Goal: Task Accomplishment & Management: Manage account settings

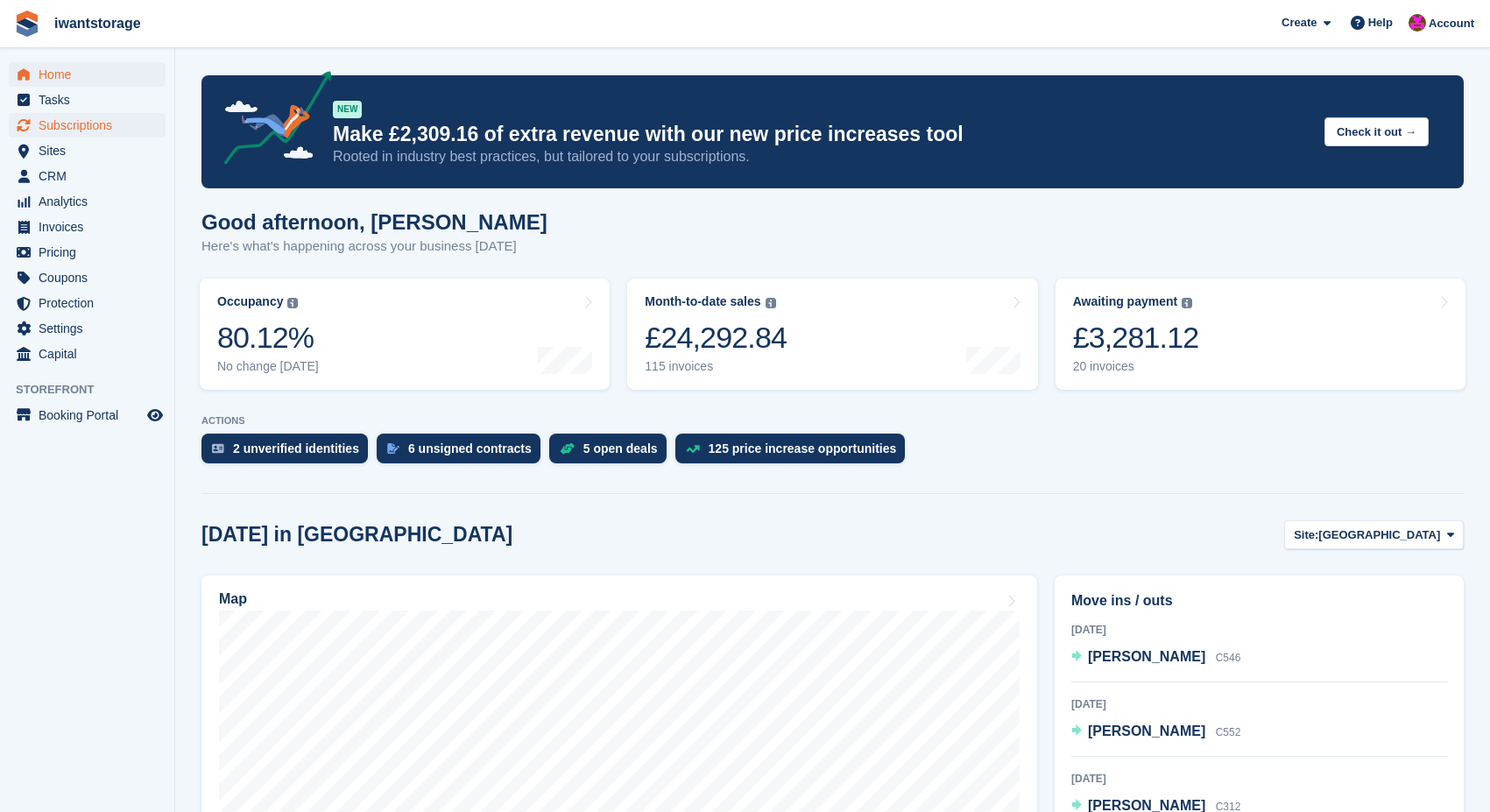
click at [71, 124] on span "Subscriptions" at bounding box center [91, 125] width 105 height 25
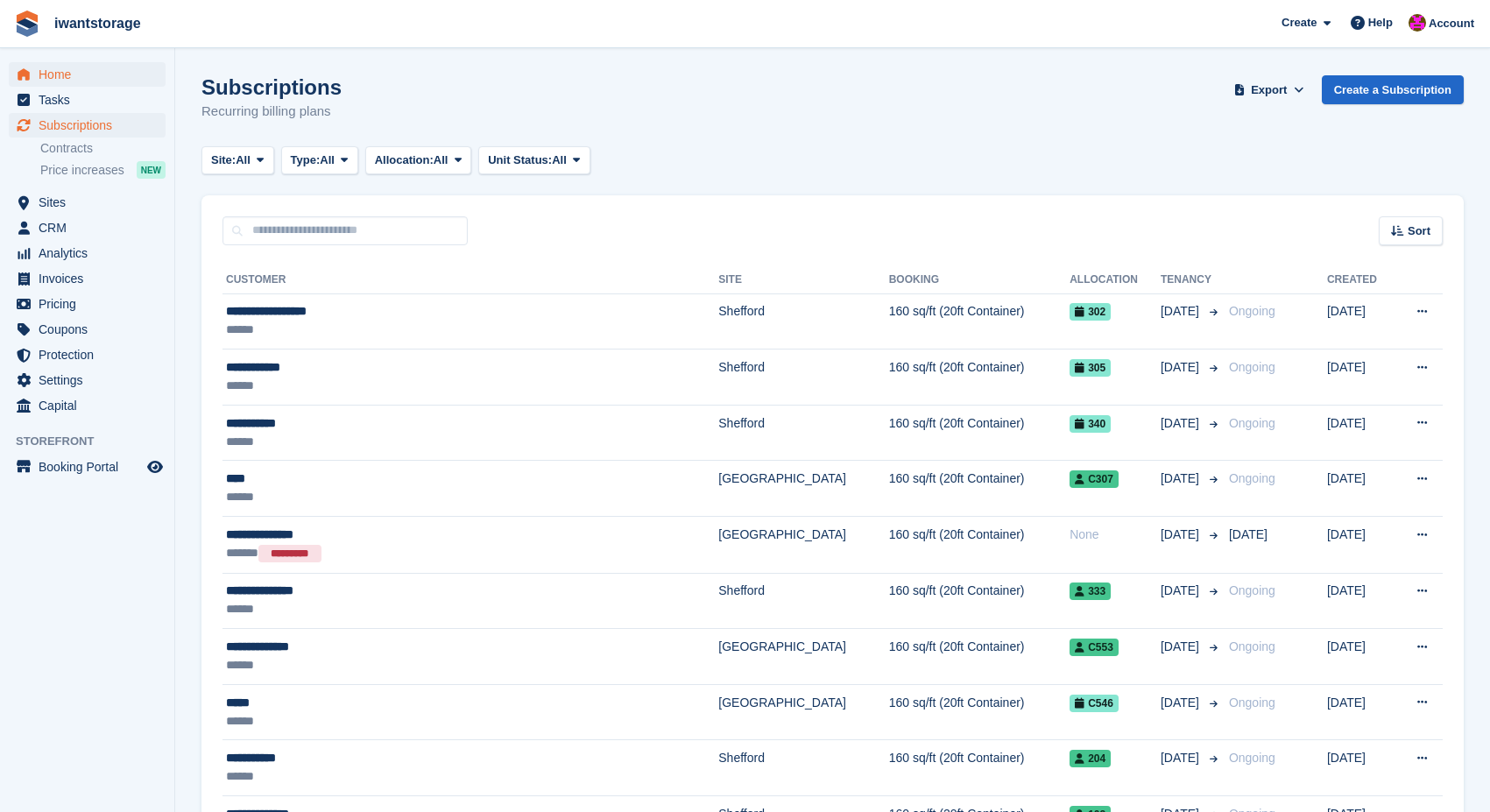
click at [58, 74] on span "Home" at bounding box center [91, 75] width 105 height 25
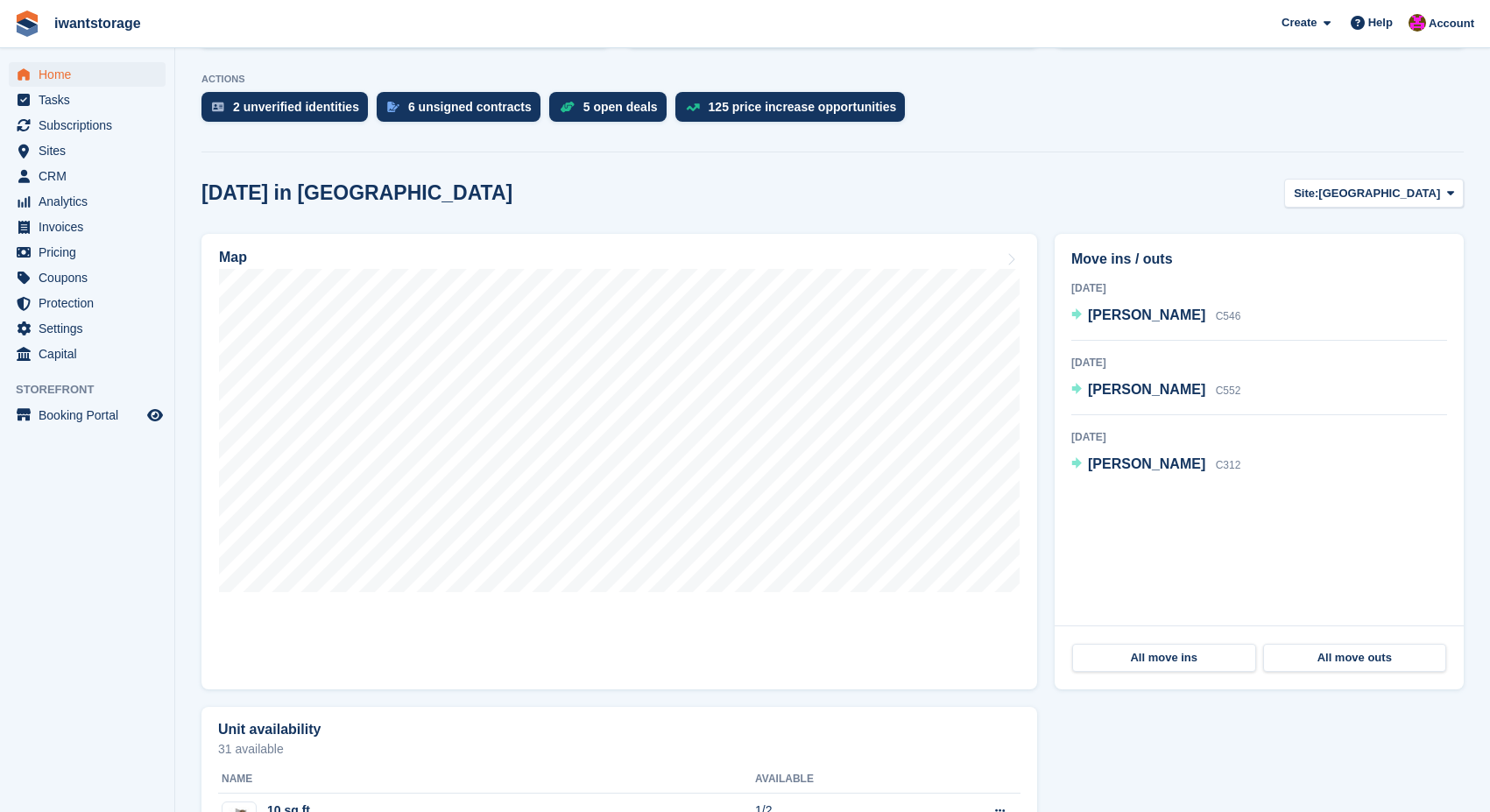
scroll to position [343, 0]
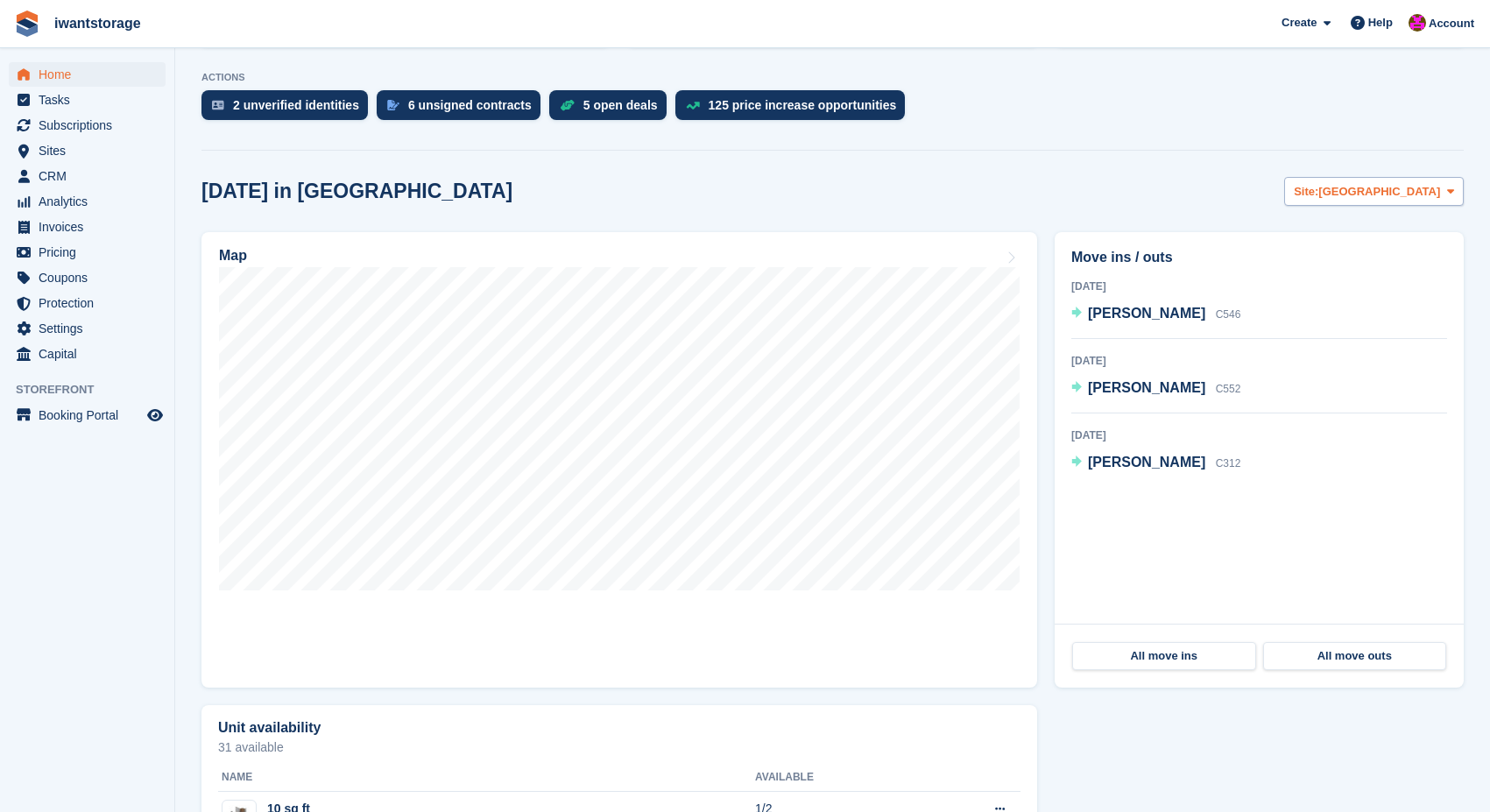
click at [1421, 195] on span "[GEOGRAPHIC_DATA]" at bounding box center [1379, 191] width 122 height 18
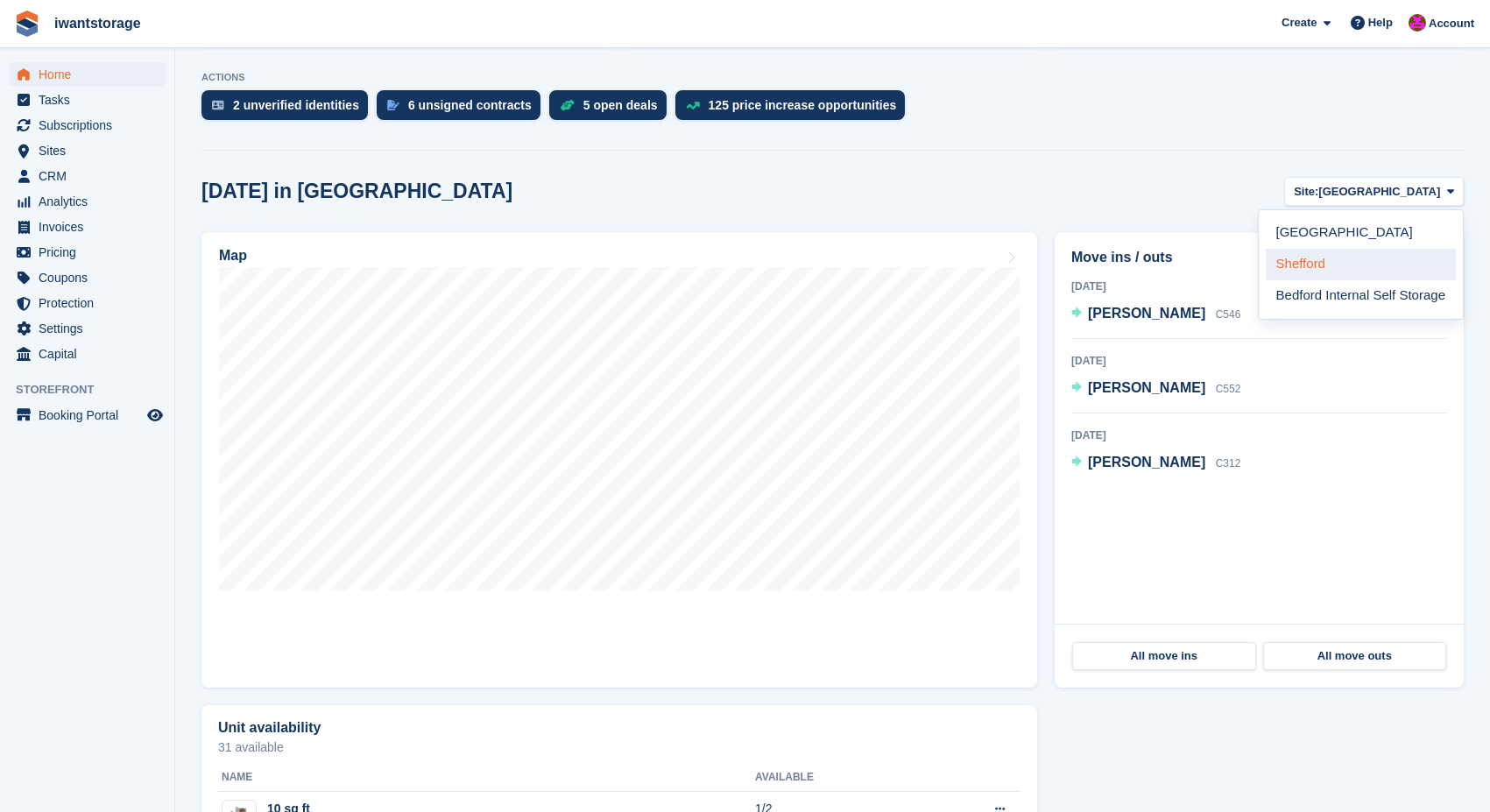
click at [1334, 264] on link "Shefford" at bounding box center [1361, 264] width 190 height 31
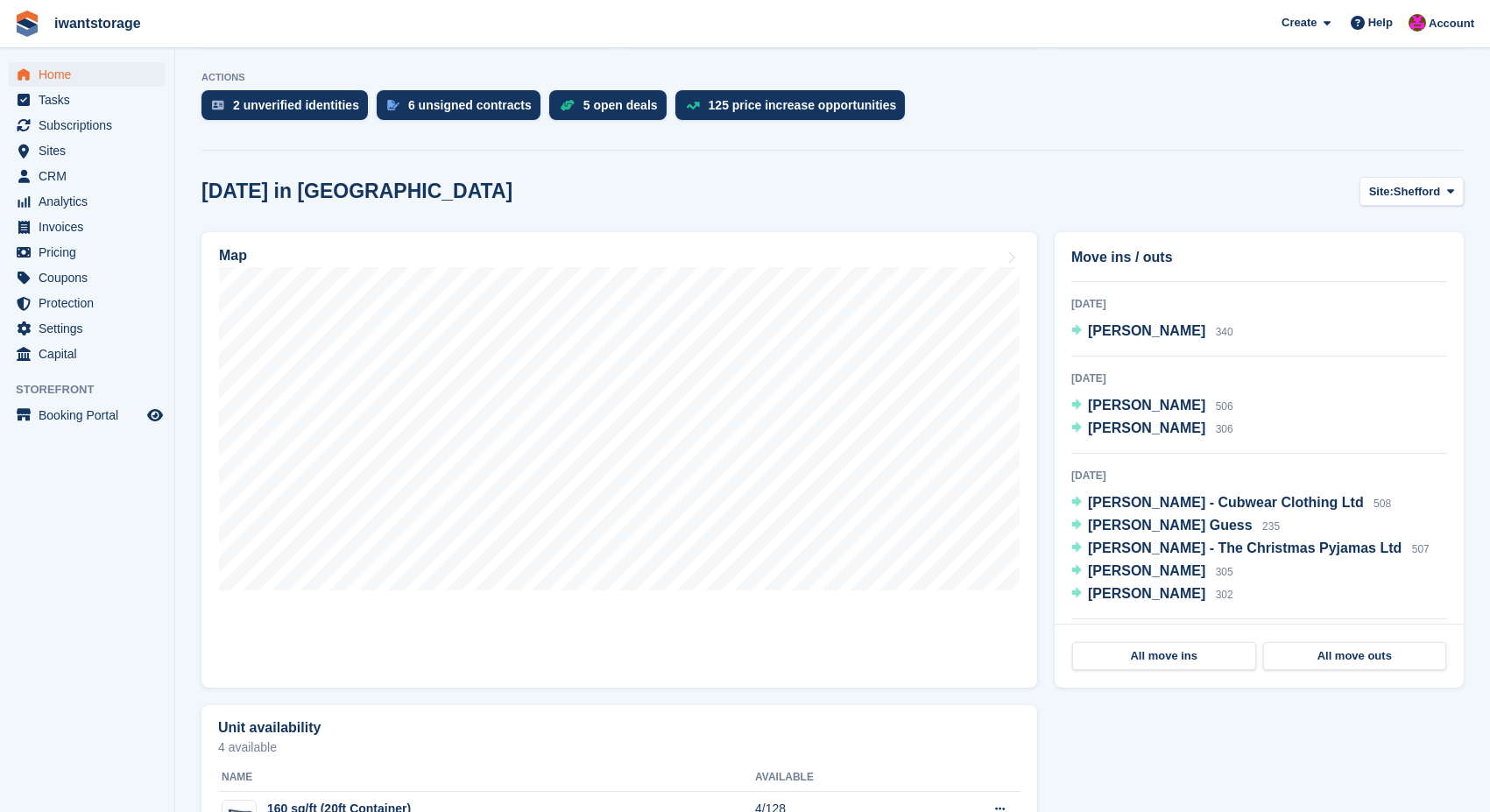
scroll to position [56, 0]
click at [1177, 596] on span "[PERSON_NAME]" at bounding box center [1147, 595] width 117 height 15
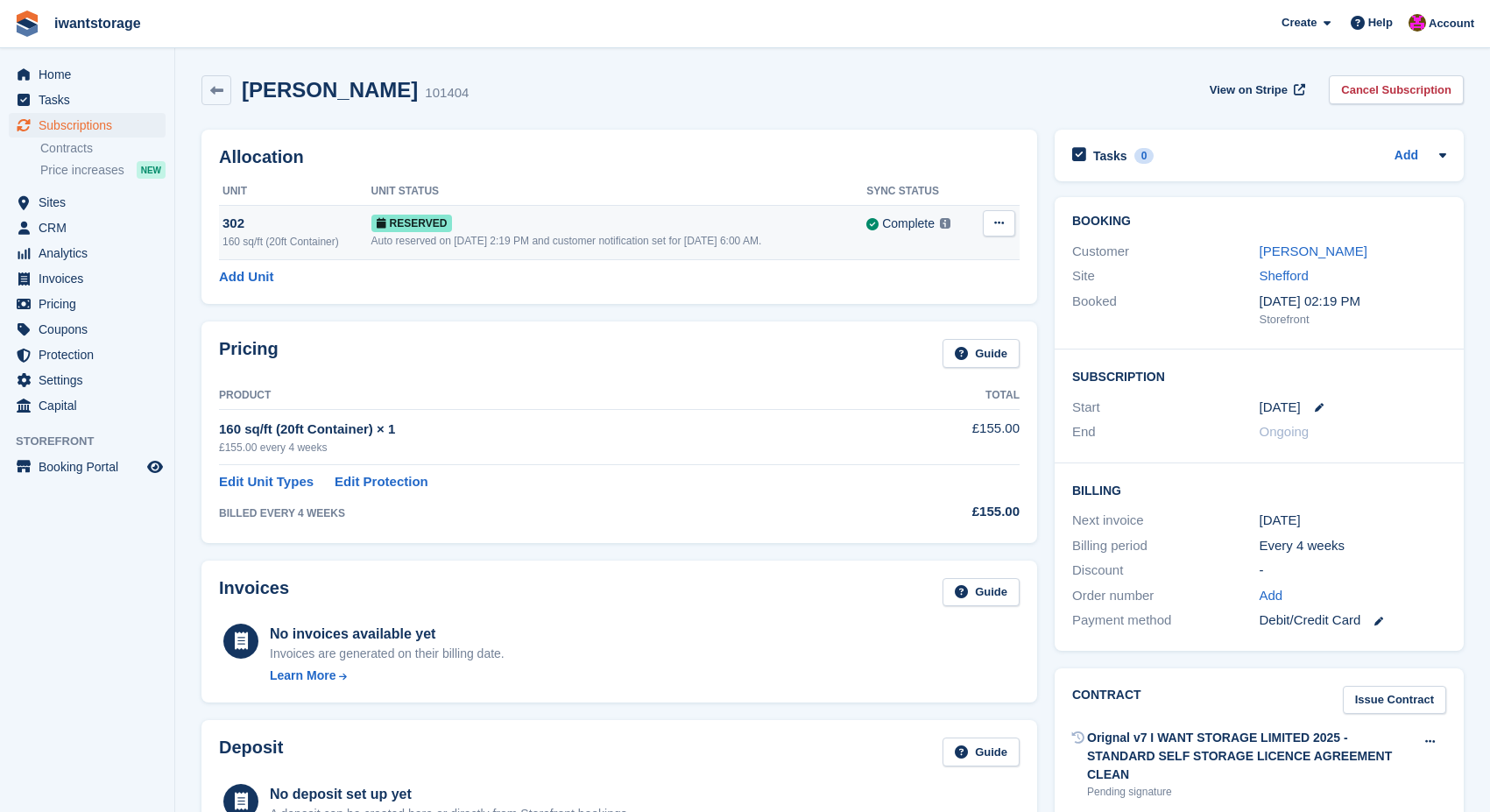
click at [1003, 224] on icon at bounding box center [999, 223] width 9 height 11
click at [900, 292] on p "Deallocate" at bounding box center [932, 295] width 153 height 23
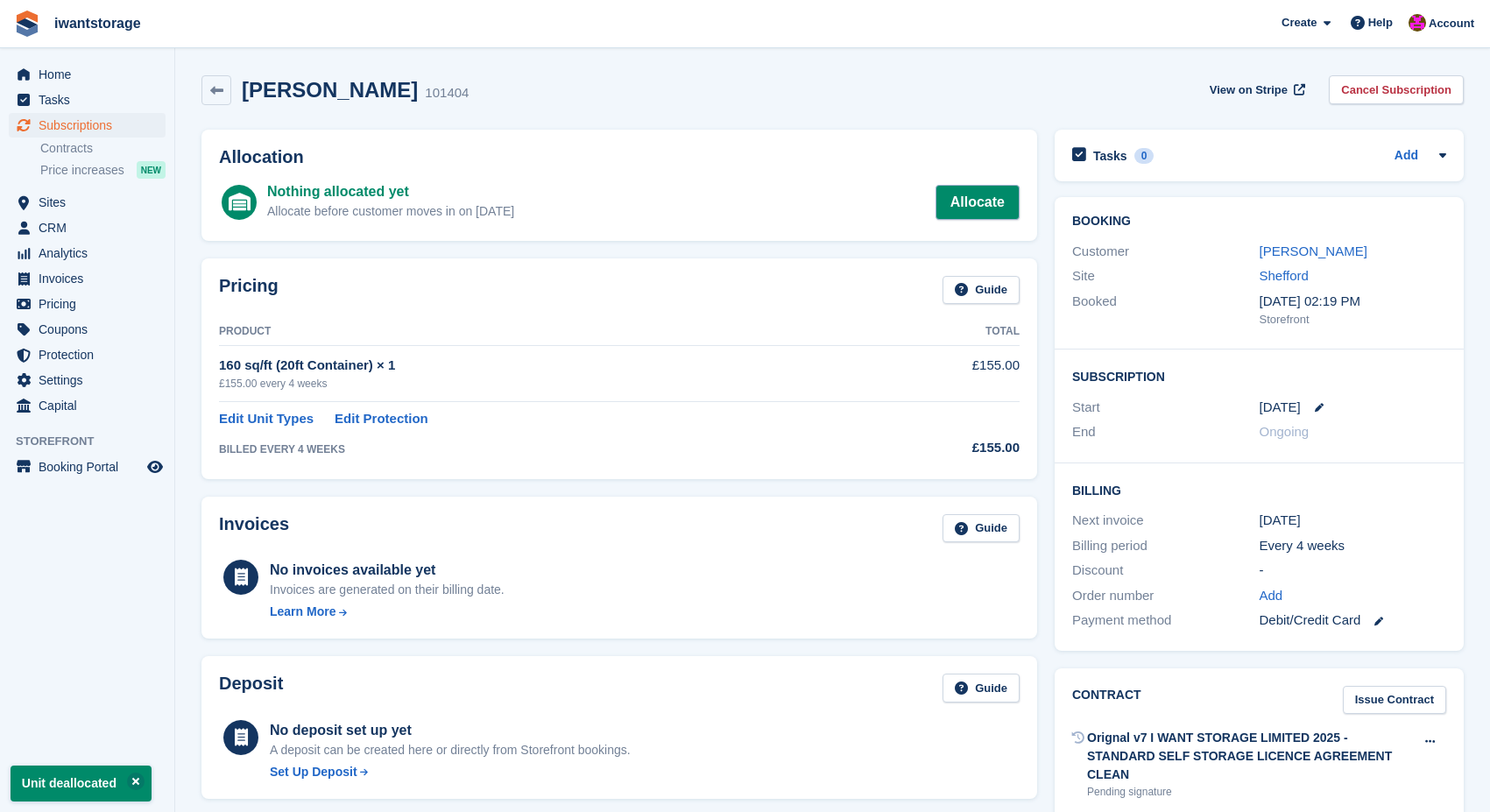
click at [998, 204] on link "Allocate" at bounding box center [977, 202] width 84 height 35
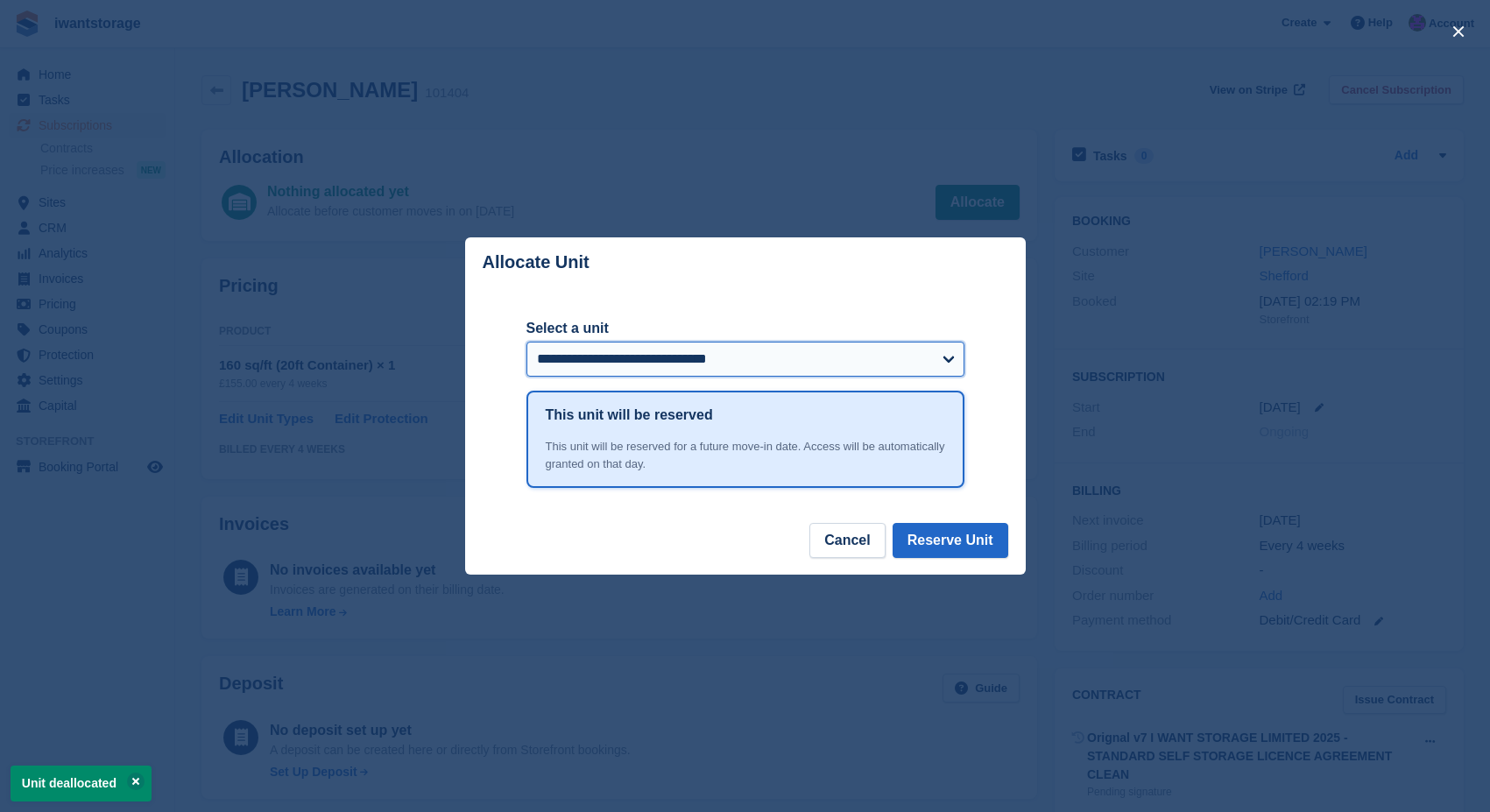
select select "******"
click at [957, 546] on button "Reserve Unit" at bounding box center [950, 539] width 116 height 35
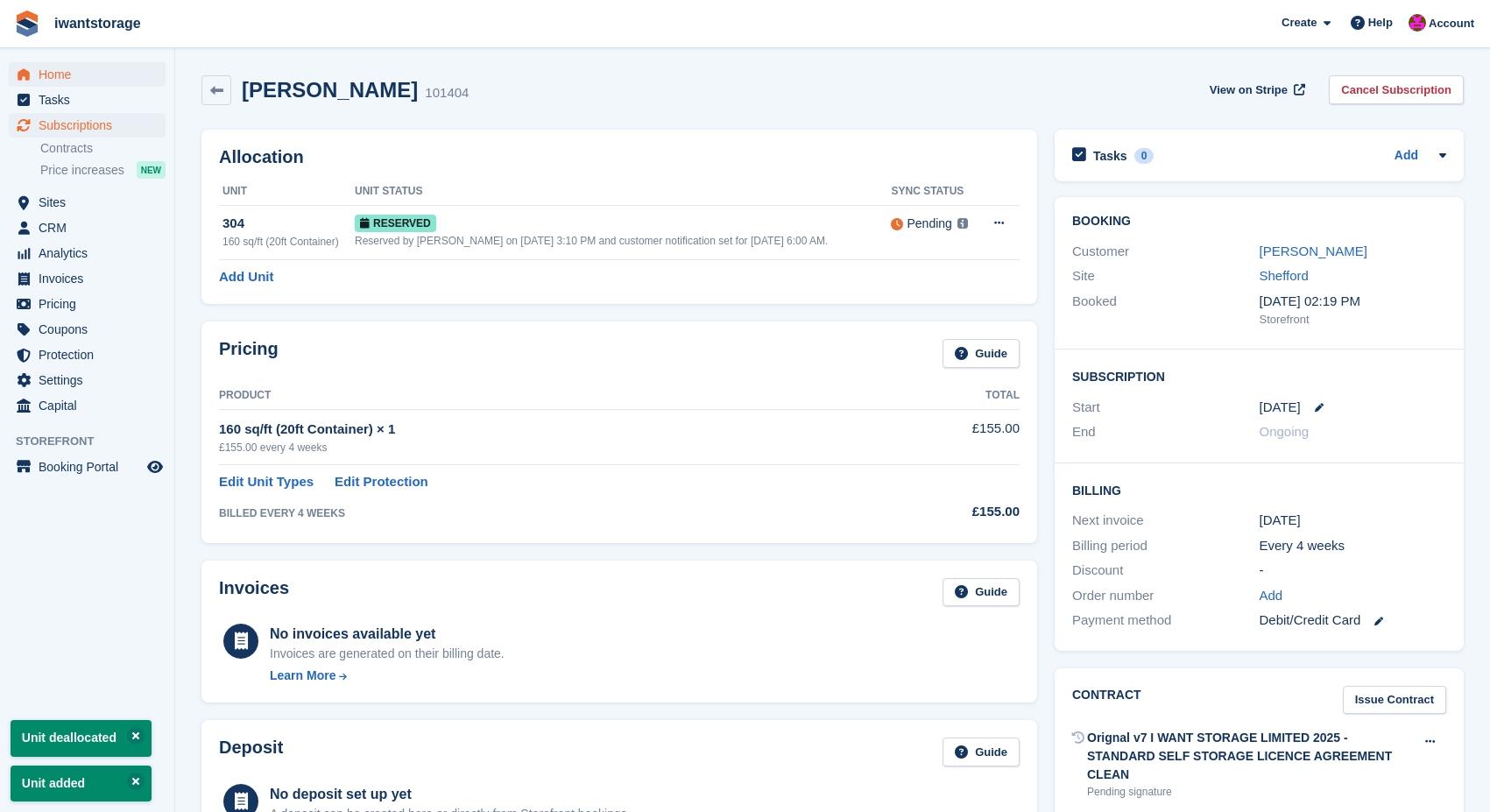
click at [55, 73] on span "Home" at bounding box center [91, 75] width 105 height 25
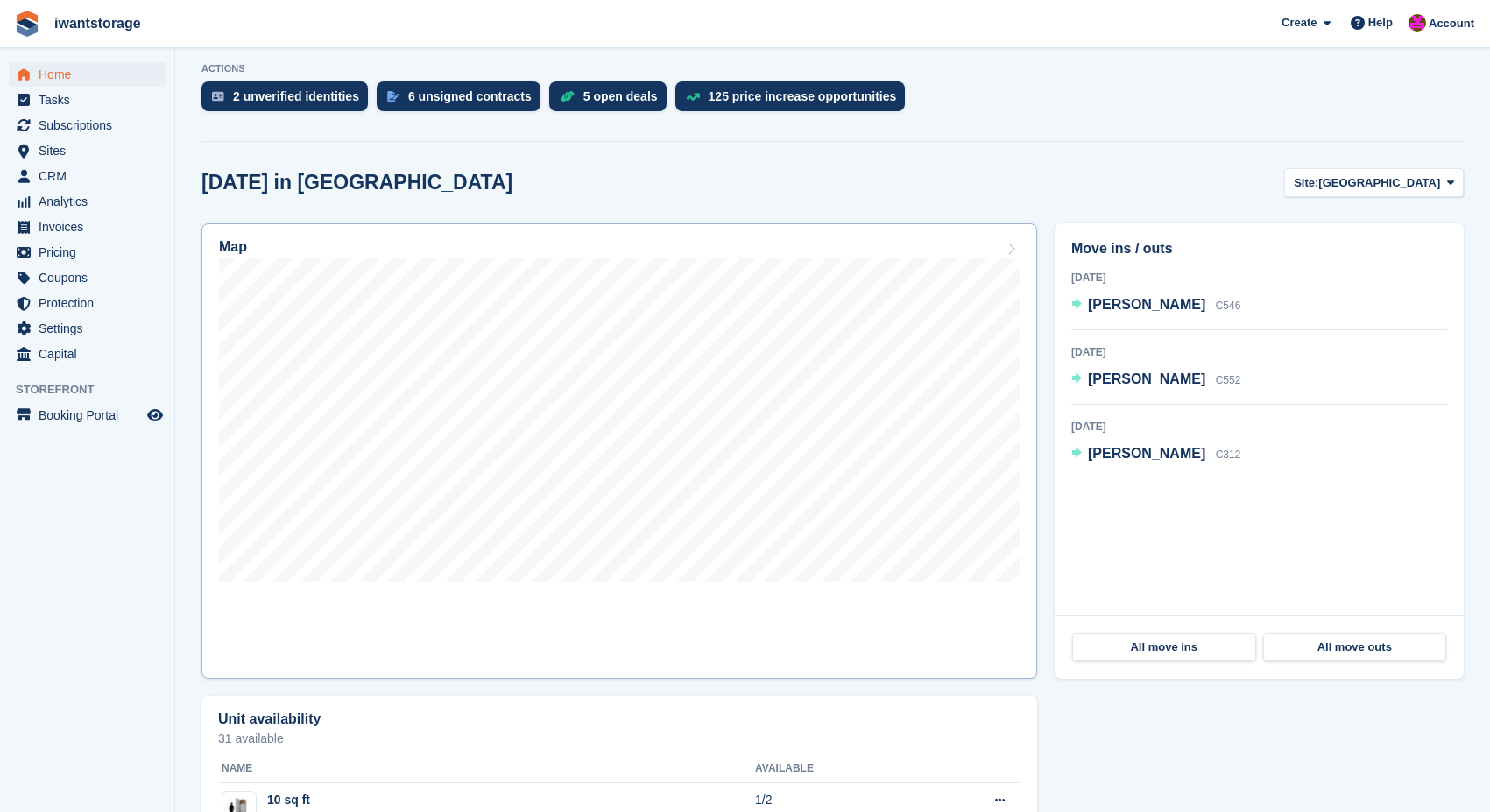
scroll to position [408, 0]
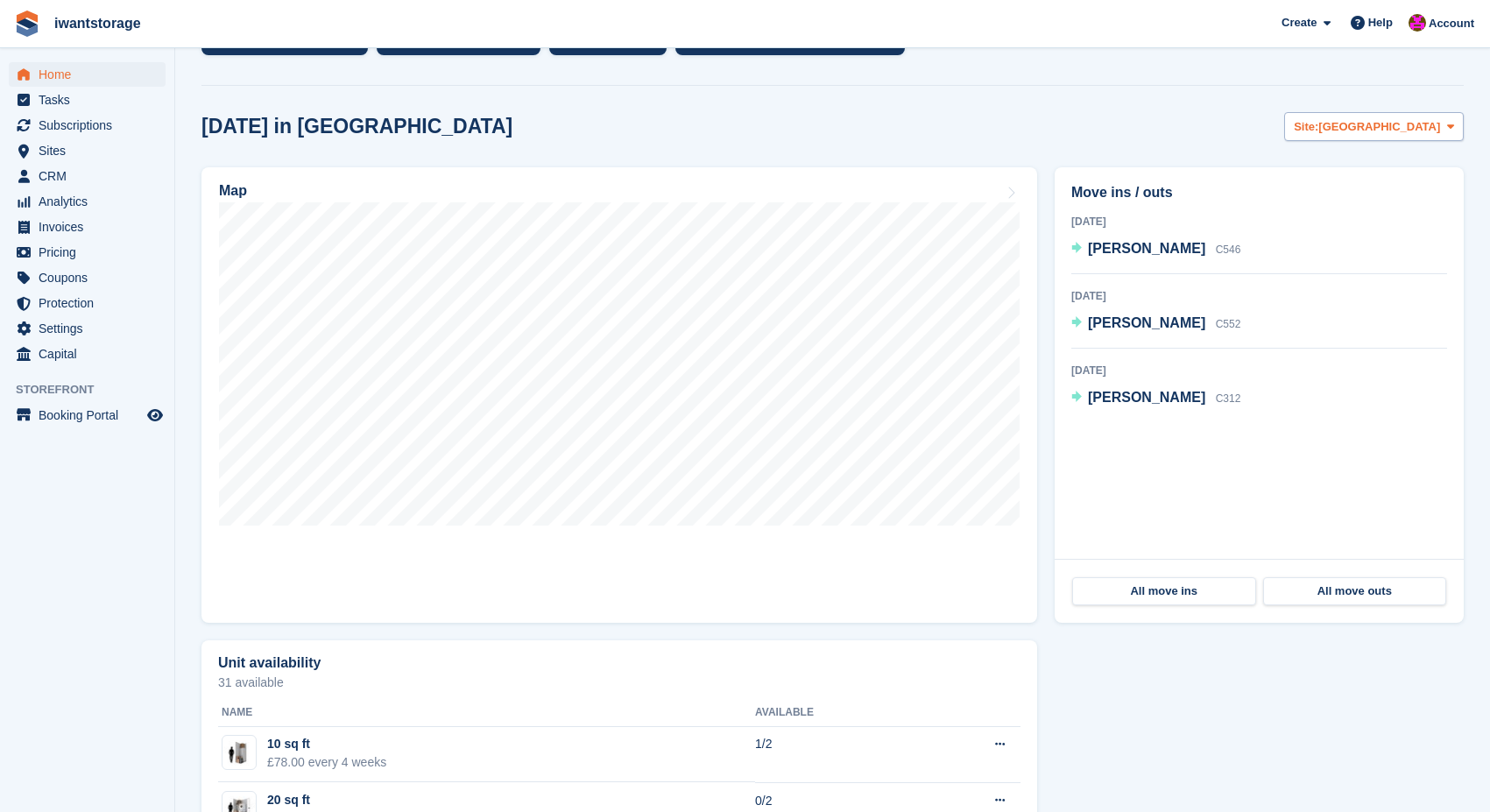
click at [1397, 133] on span "[GEOGRAPHIC_DATA]" at bounding box center [1379, 126] width 122 height 18
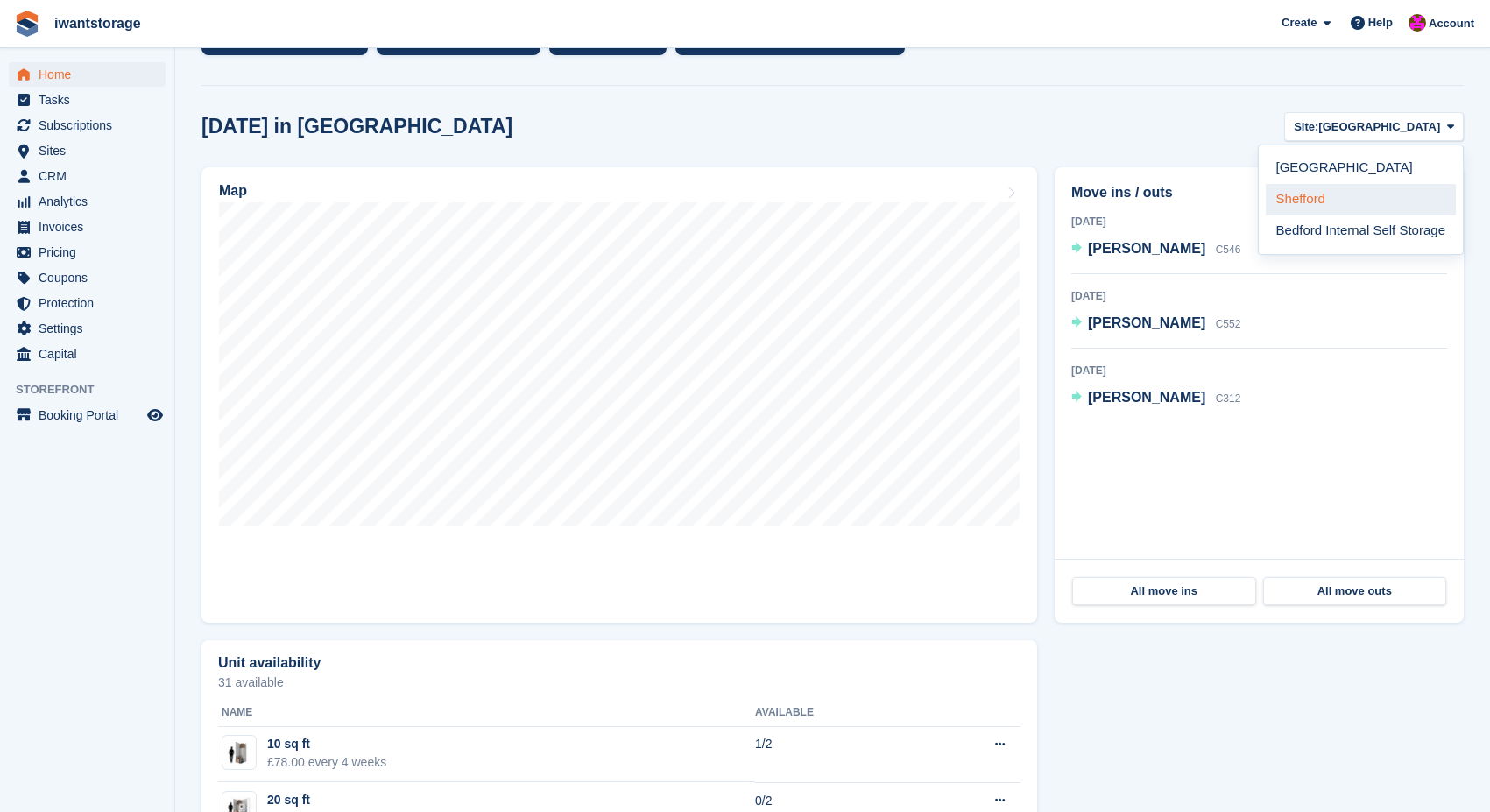
click at [1329, 194] on link "Shefford" at bounding box center [1361, 199] width 190 height 31
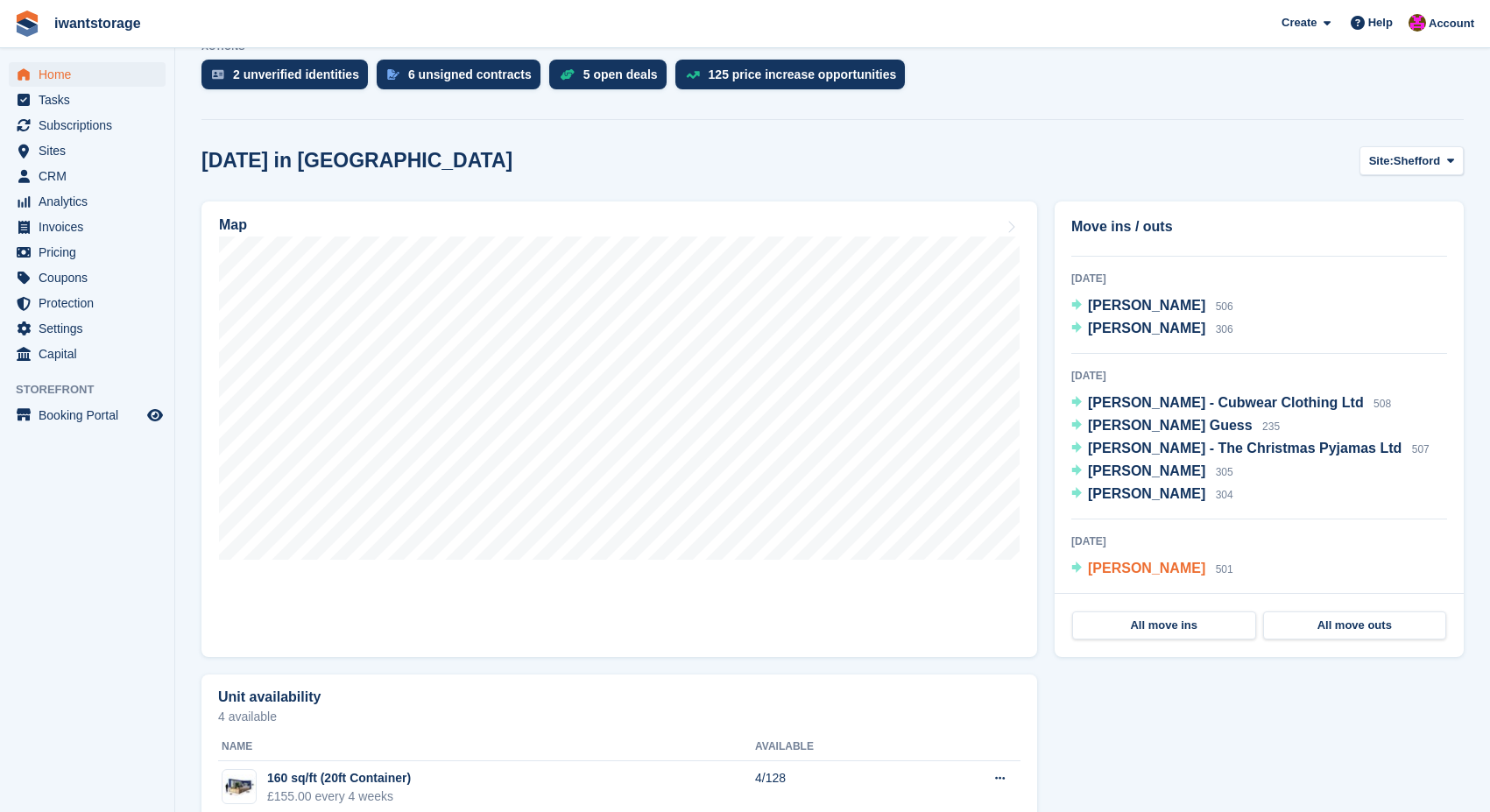
scroll to position [126, 0]
click at [1420, 162] on span "Shefford" at bounding box center [1416, 161] width 46 height 18
click at [1315, 196] on link "[GEOGRAPHIC_DATA]" at bounding box center [1361, 202] width 190 height 31
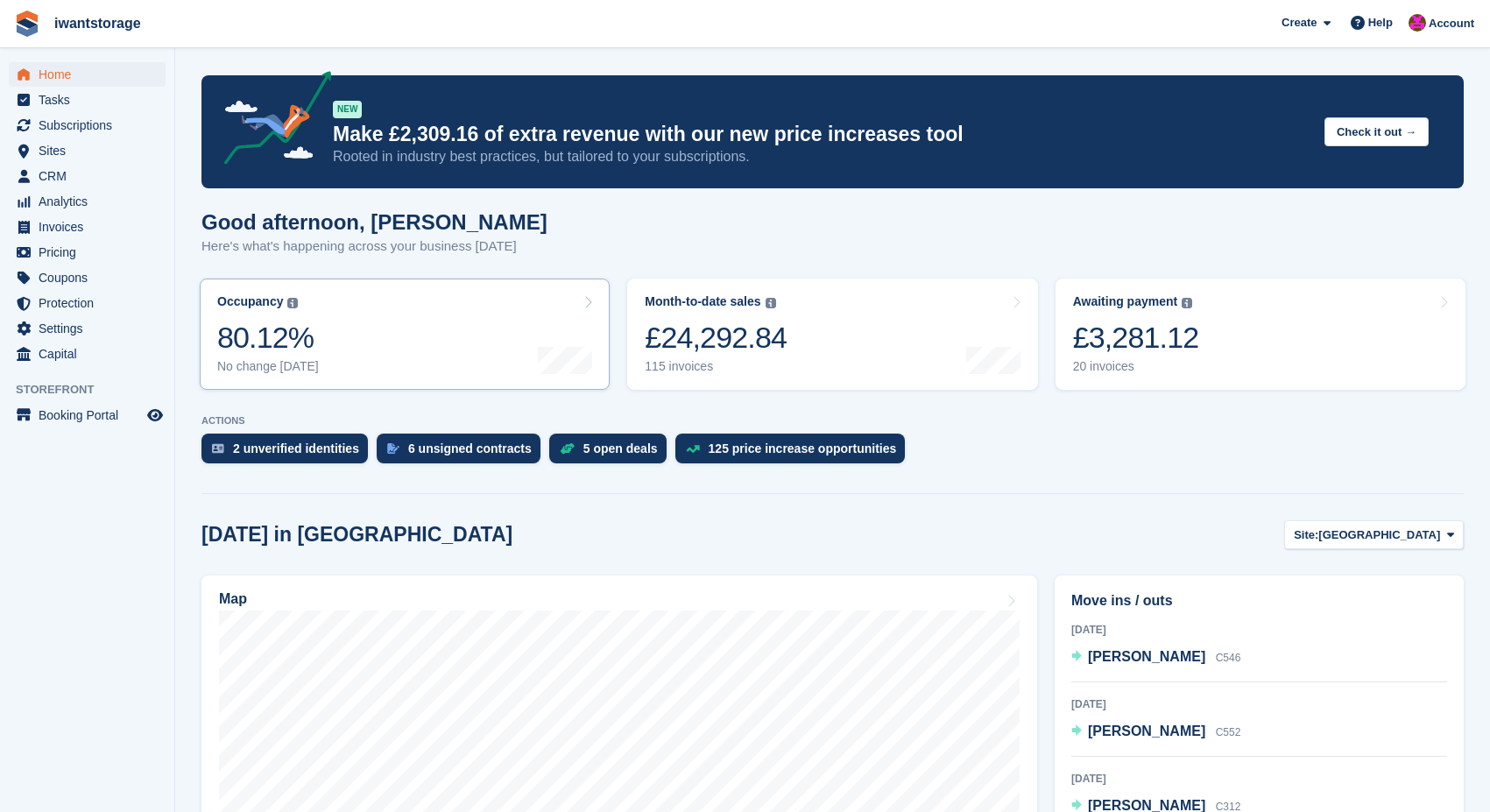
scroll to position [0, 0]
